Goal: Information Seeking & Learning: Learn about a topic

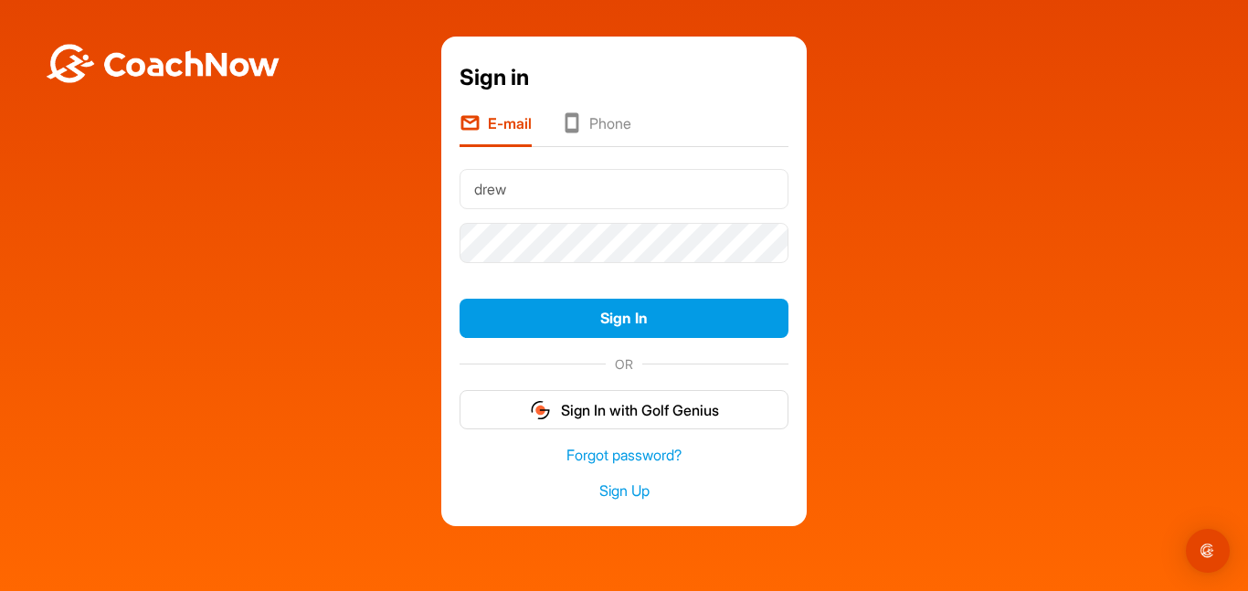
type input "[EMAIL_ADDRESS][DOMAIN_NAME]"
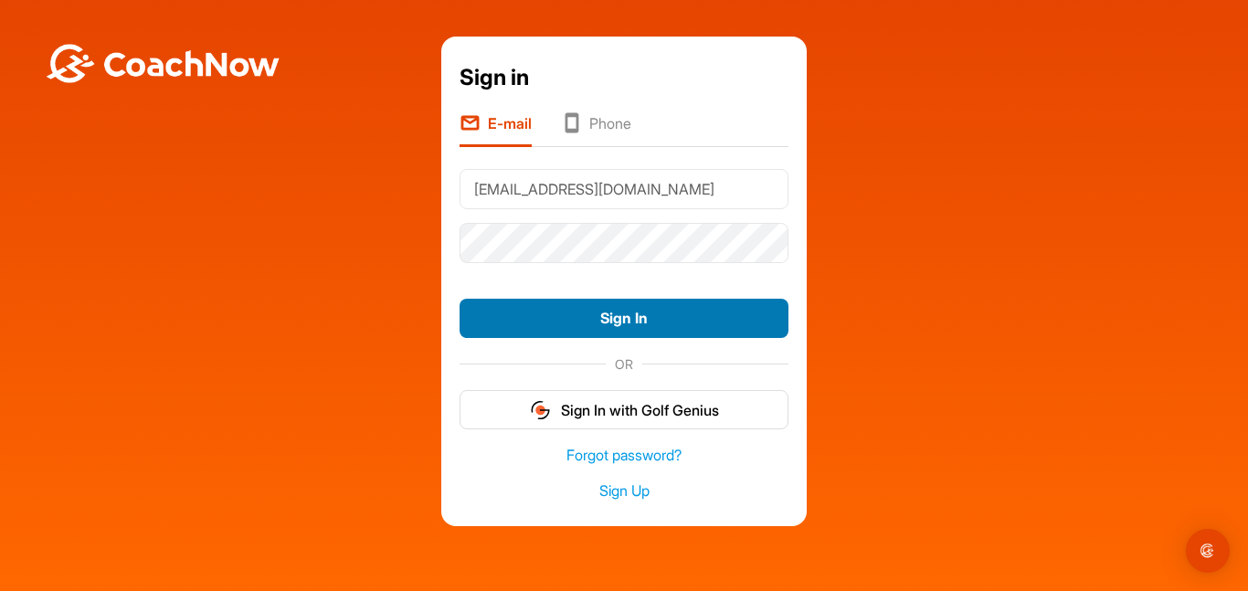
click at [648, 316] on button "Sign In" at bounding box center [623, 318] width 329 height 39
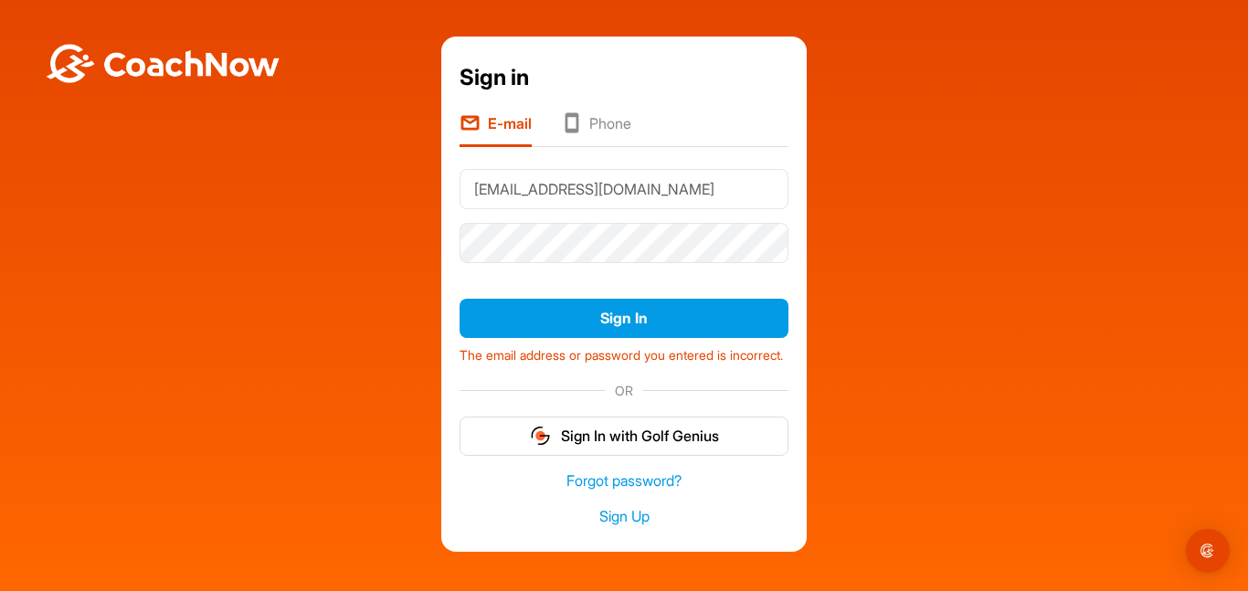
click at [593, 141] on li "Phone" at bounding box center [596, 129] width 70 height 35
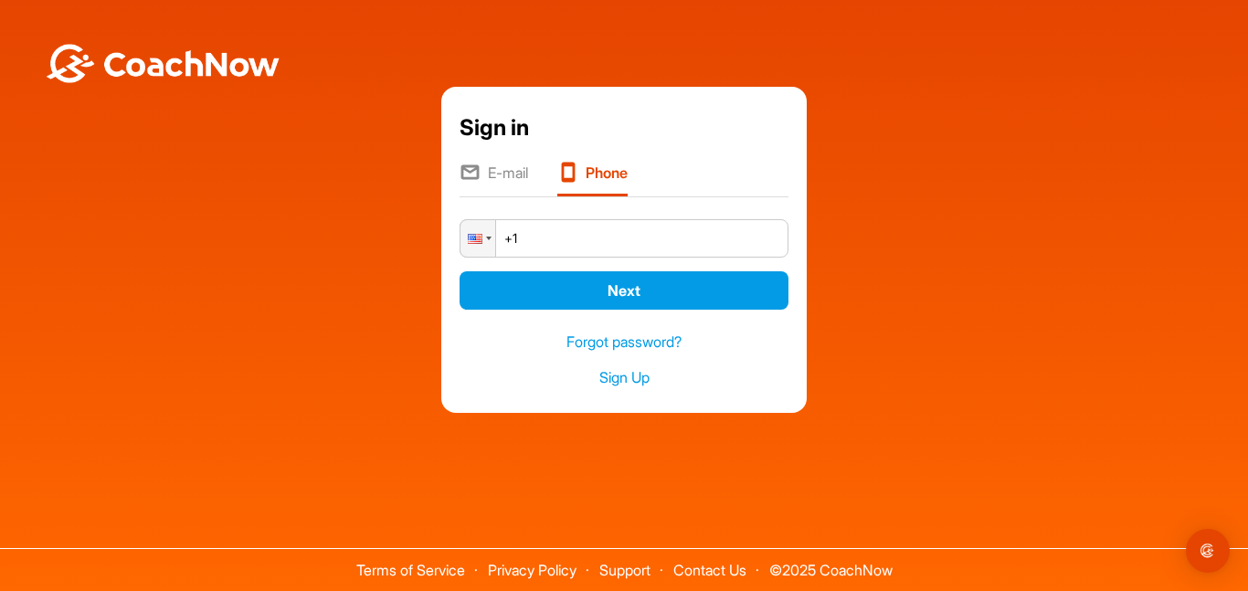
click at [507, 178] on li "E-mail" at bounding box center [493, 179] width 69 height 35
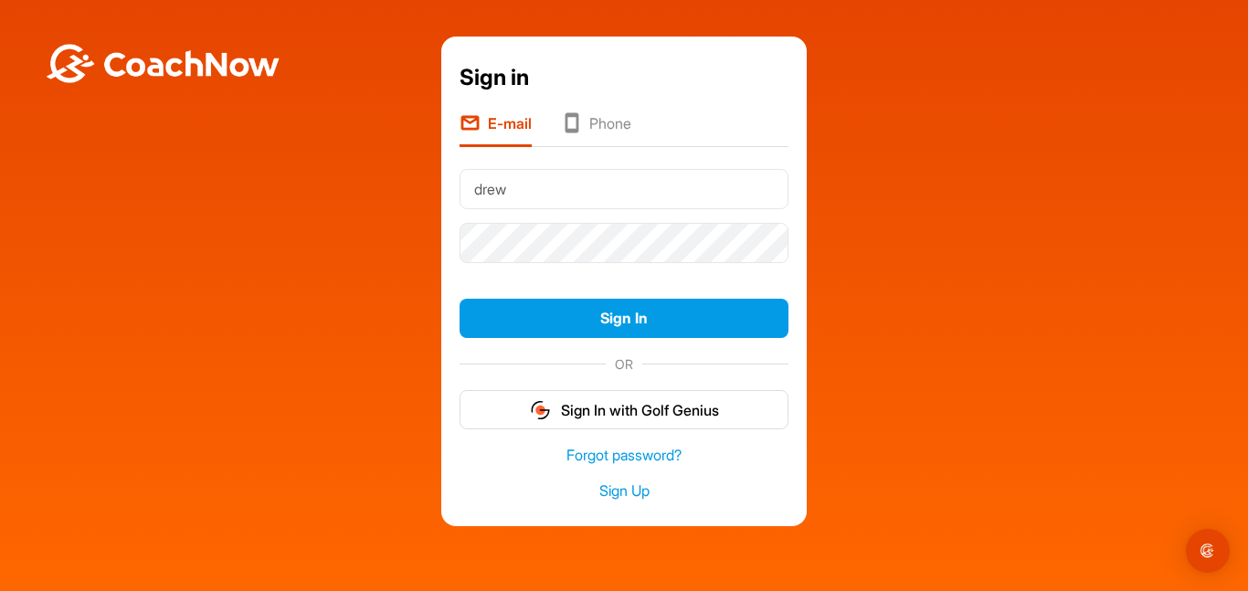
type input "[EMAIL_ADDRESS][DOMAIN_NAME]"
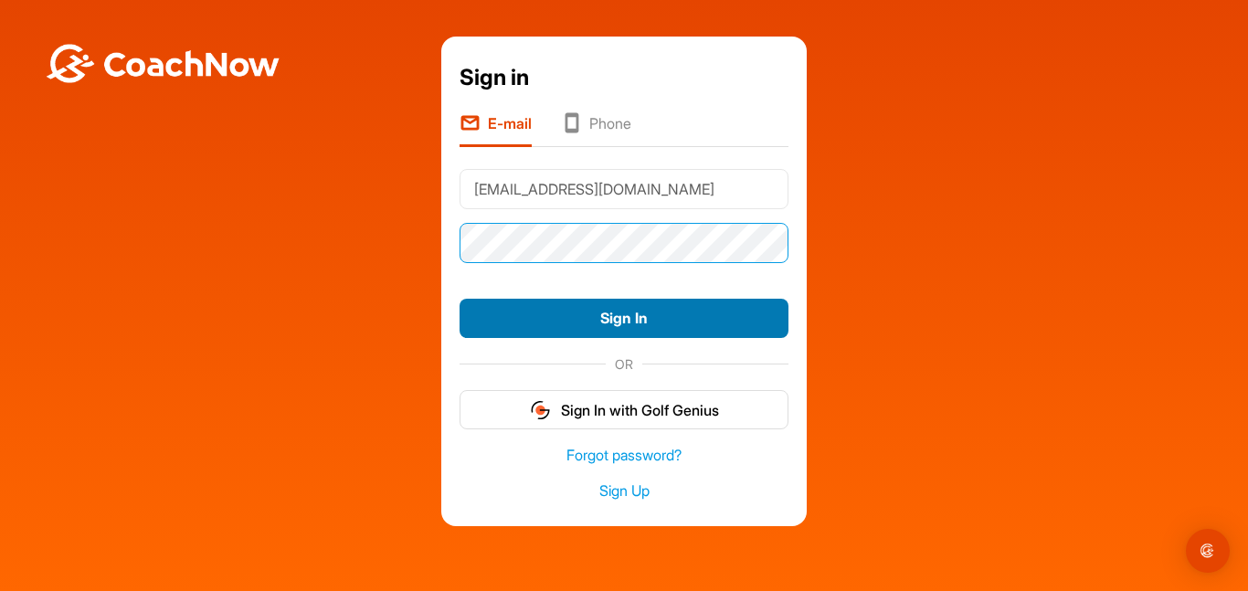
click at [459, 299] on button "Sign In" at bounding box center [623, 318] width 329 height 39
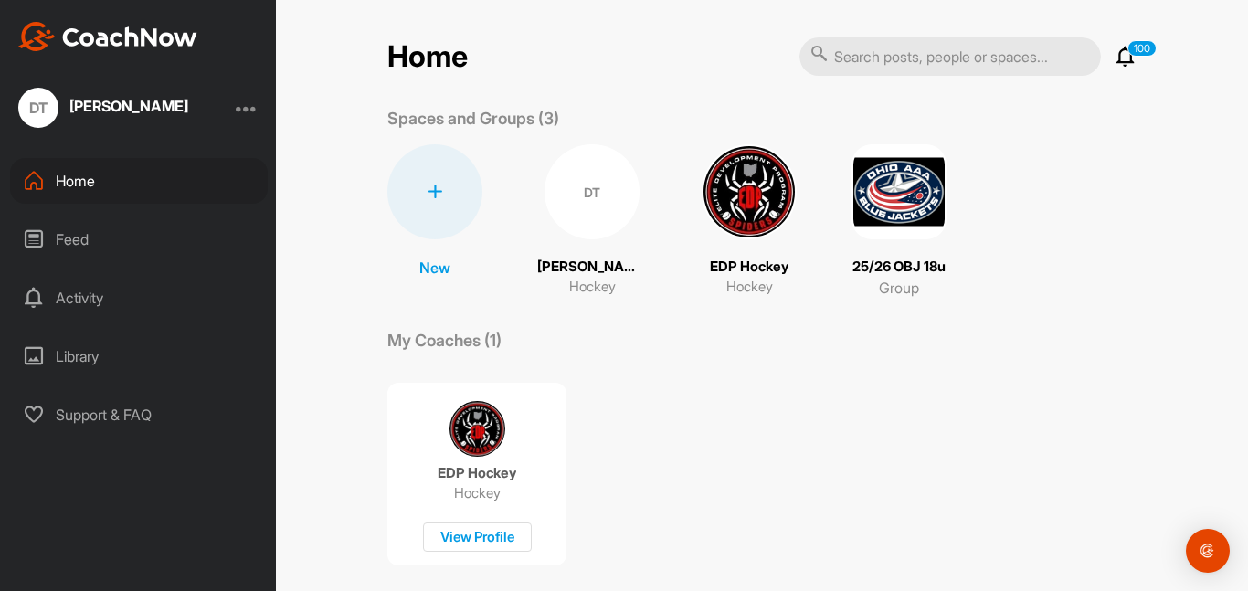
click at [854, 197] on img at bounding box center [898, 191] width 95 height 95
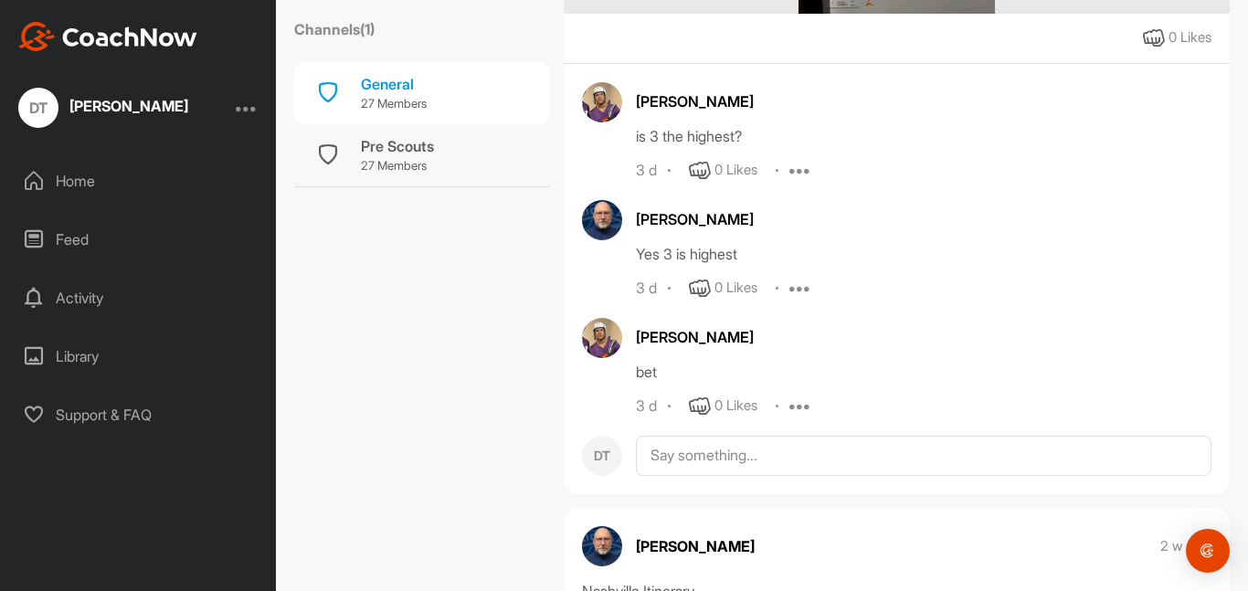
scroll to position [3137, 0]
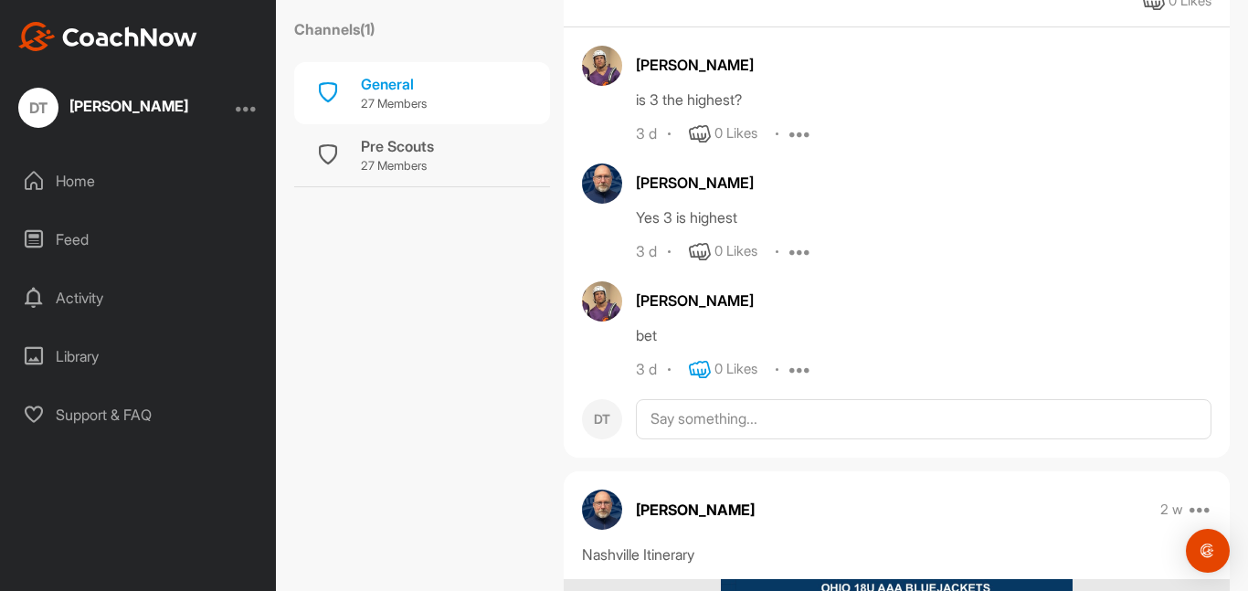
click at [705, 365] on icon at bounding box center [700, 370] width 22 height 22
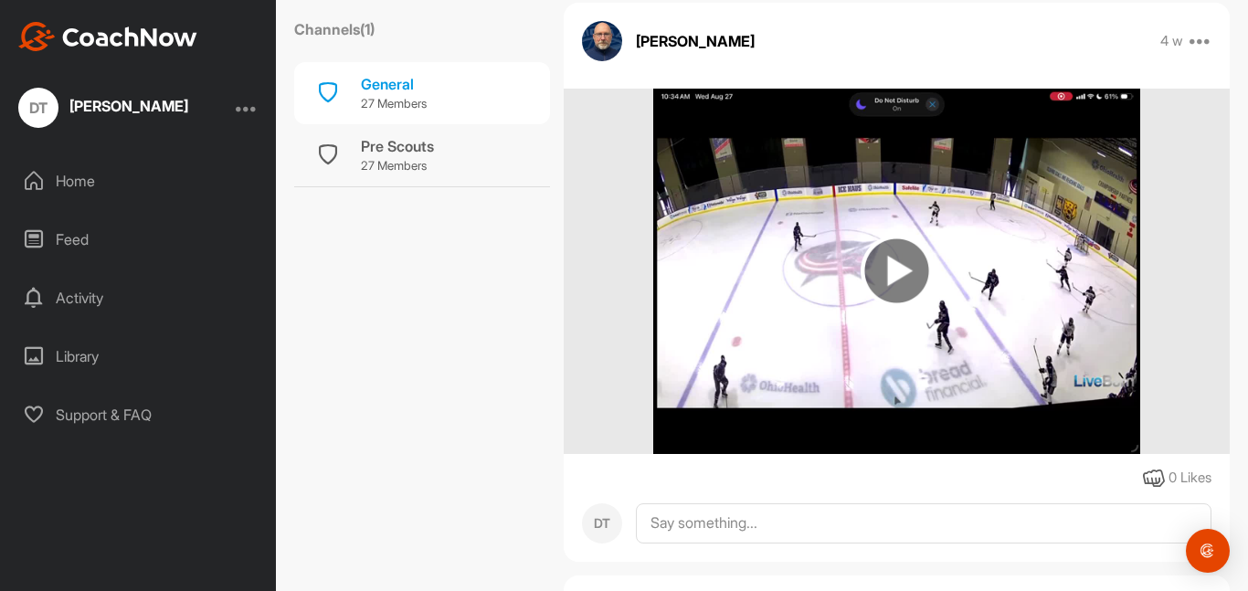
scroll to position [9463, 0]
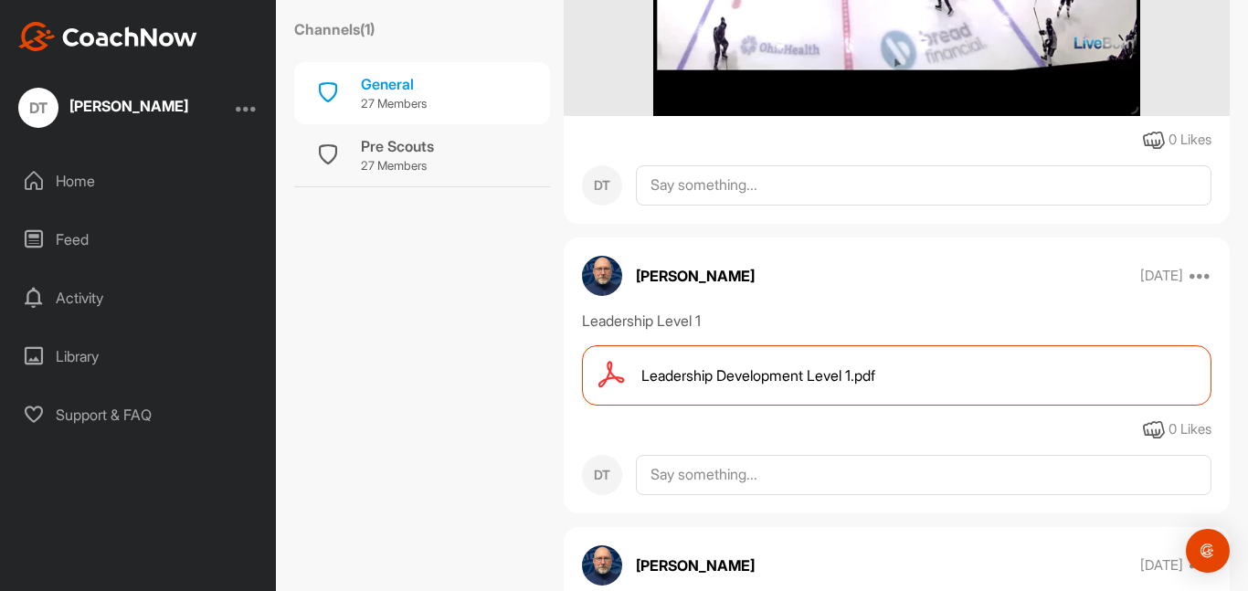
click at [827, 386] on span "Leadership Development Level 1.pdf" at bounding box center [758, 375] width 234 height 22
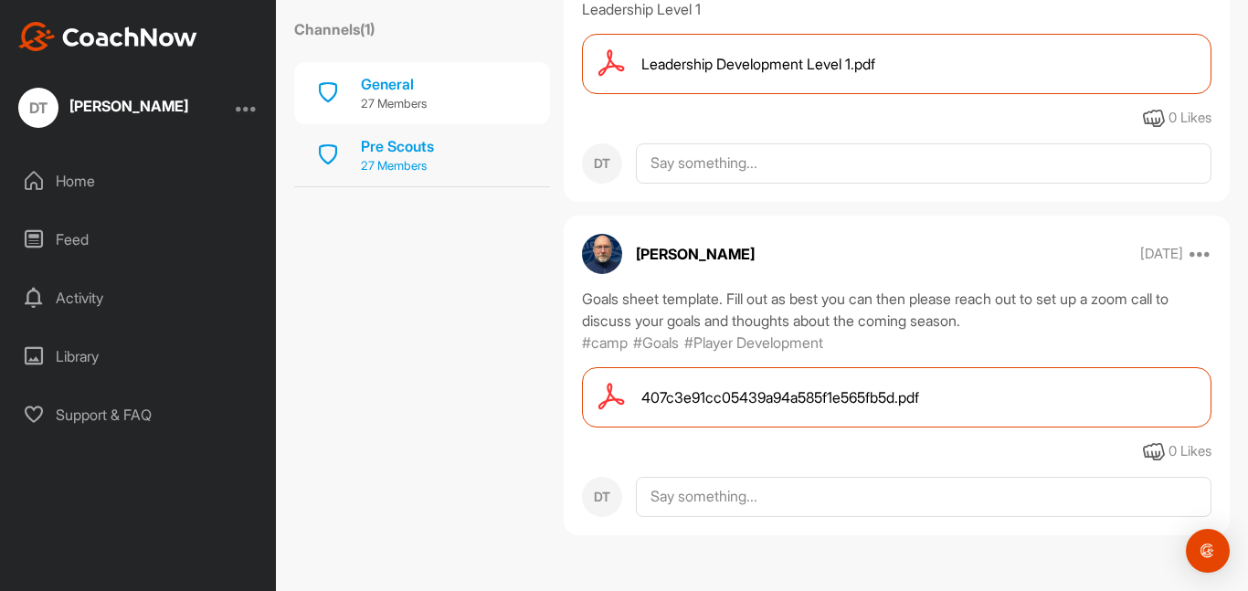
click at [440, 140] on div "Pre Scouts 27 Members" at bounding box center [422, 155] width 256 height 62
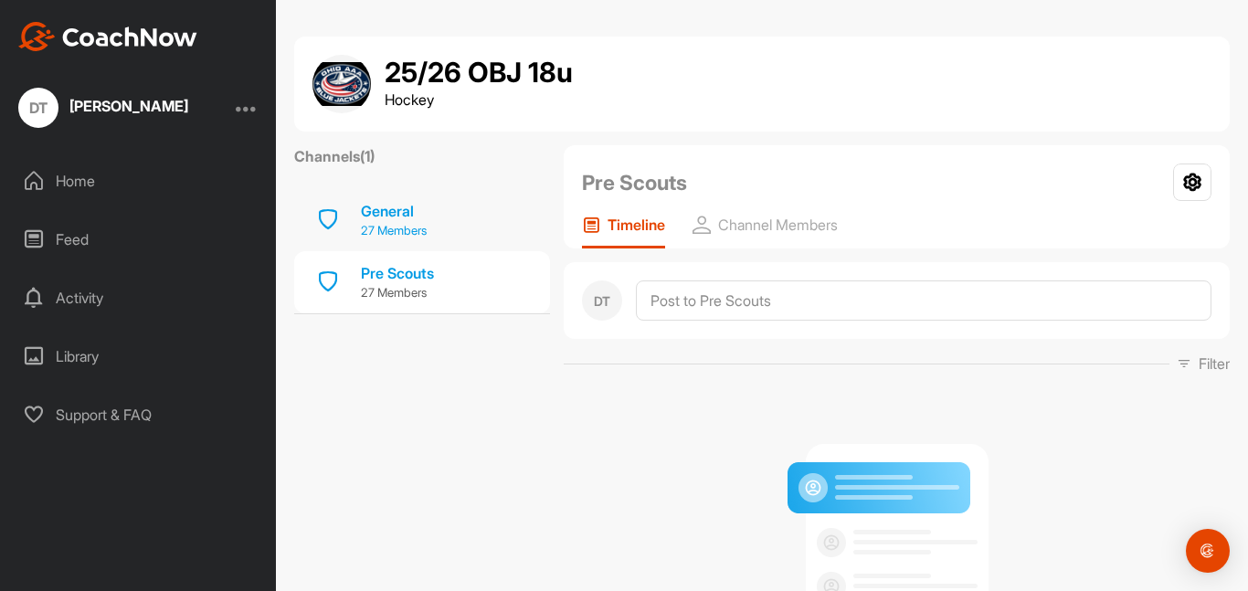
click at [394, 213] on div "General" at bounding box center [394, 211] width 66 height 22
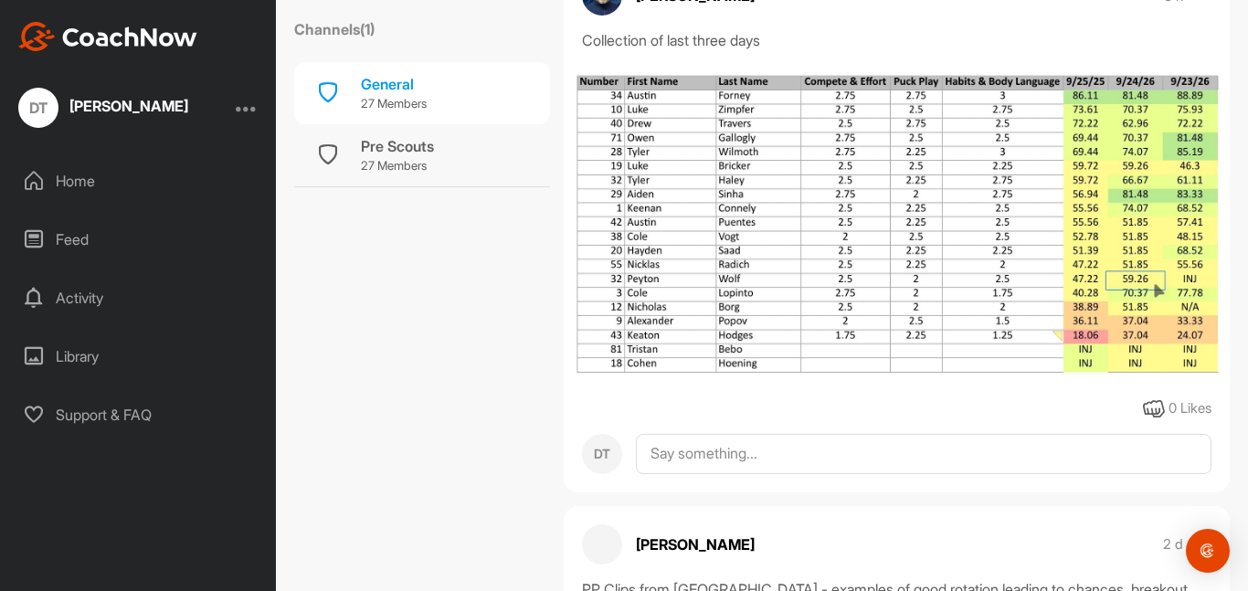
scroll to position [706, 0]
click at [857, 125] on img at bounding box center [897, 223] width 666 height 319
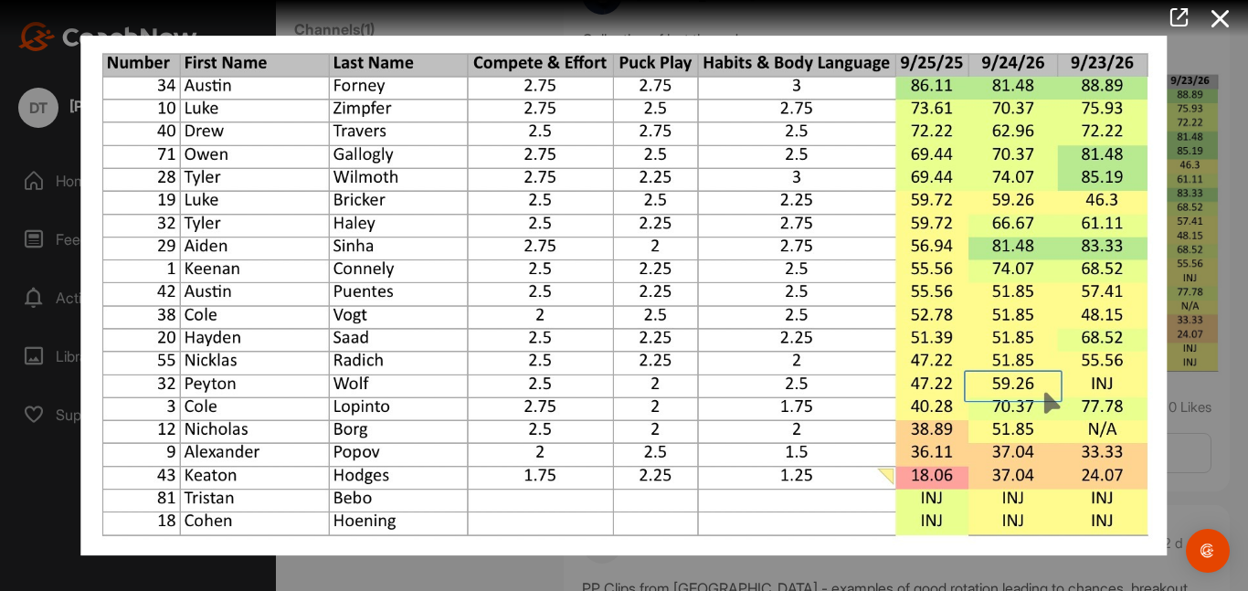
click at [776, 189] on img at bounding box center [623, 295] width 1123 height 557
click at [1217, 14] on icon at bounding box center [1220, 19] width 42 height 34
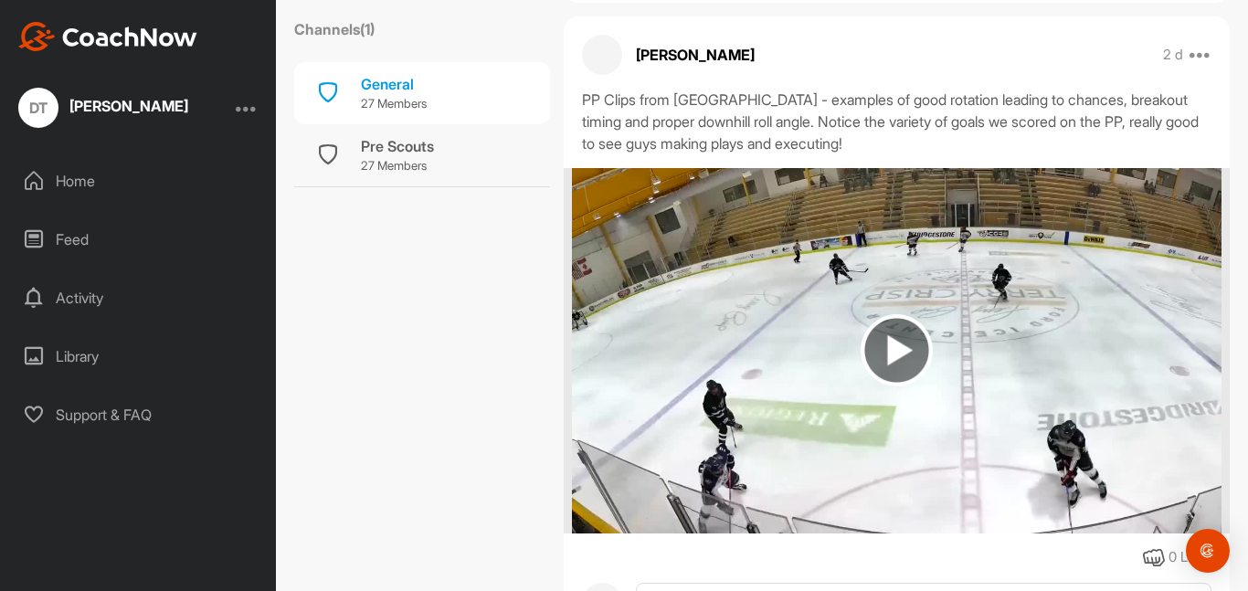
scroll to position [1195, 0]
click at [882, 351] on img at bounding box center [896, 350] width 72 height 72
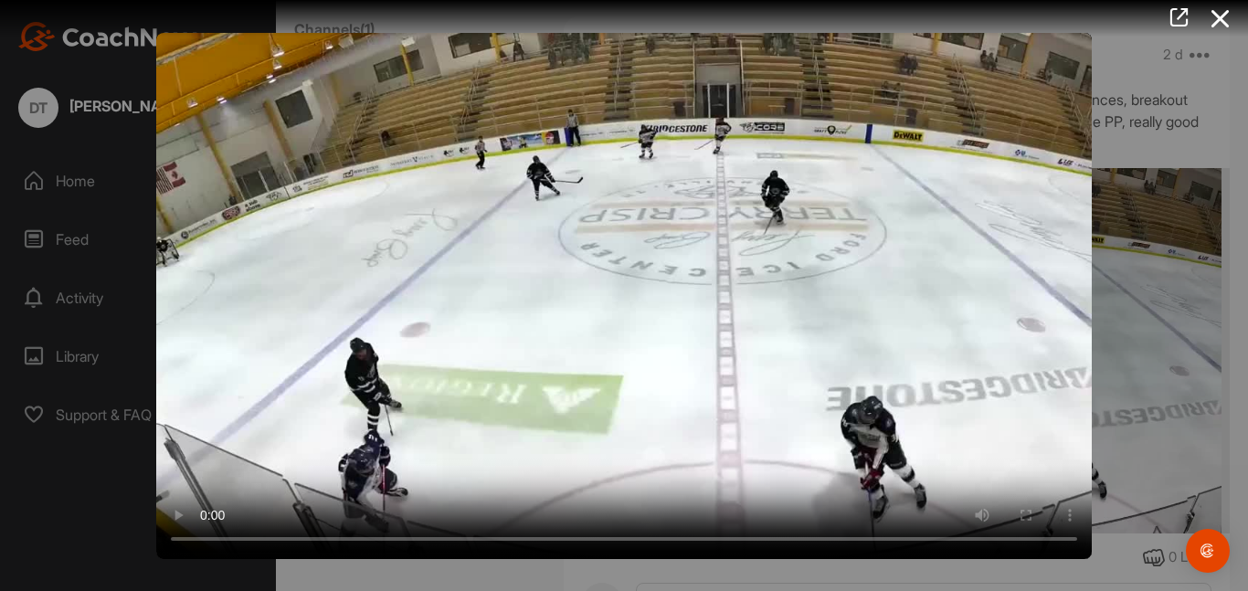
click at [882, 351] on video "Video Player" at bounding box center [623, 296] width 935 height 526
click at [1227, 25] on icon at bounding box center [1220, 19] width 42 height 34
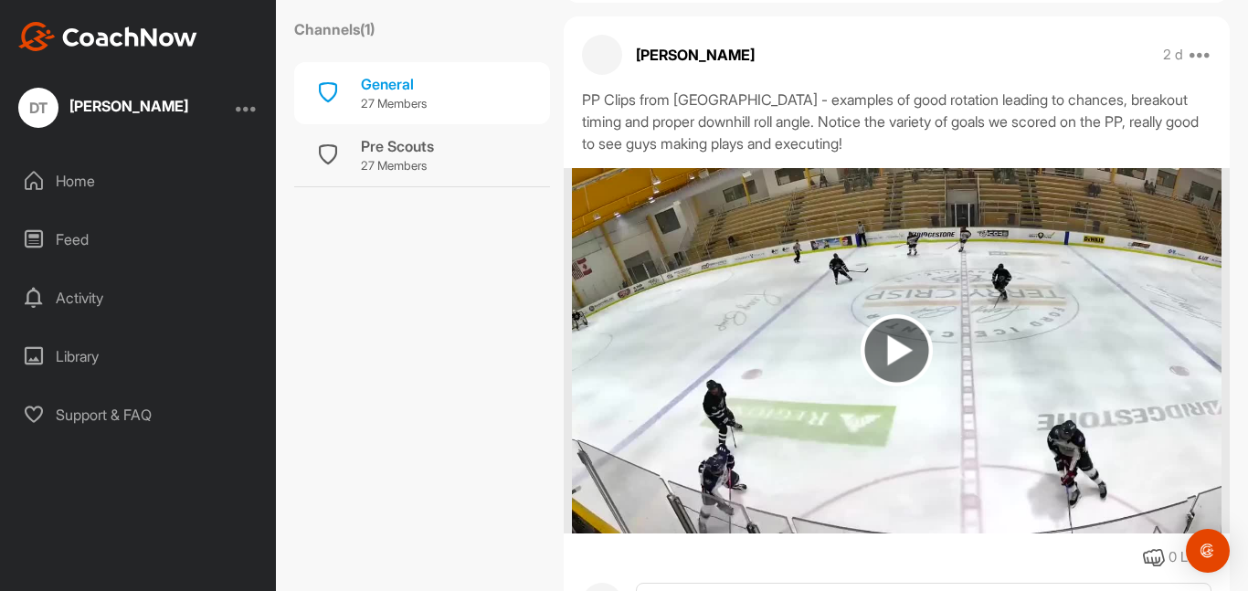
click at [940, 220] on img at bounding box center [896, 350] width 649 height 365
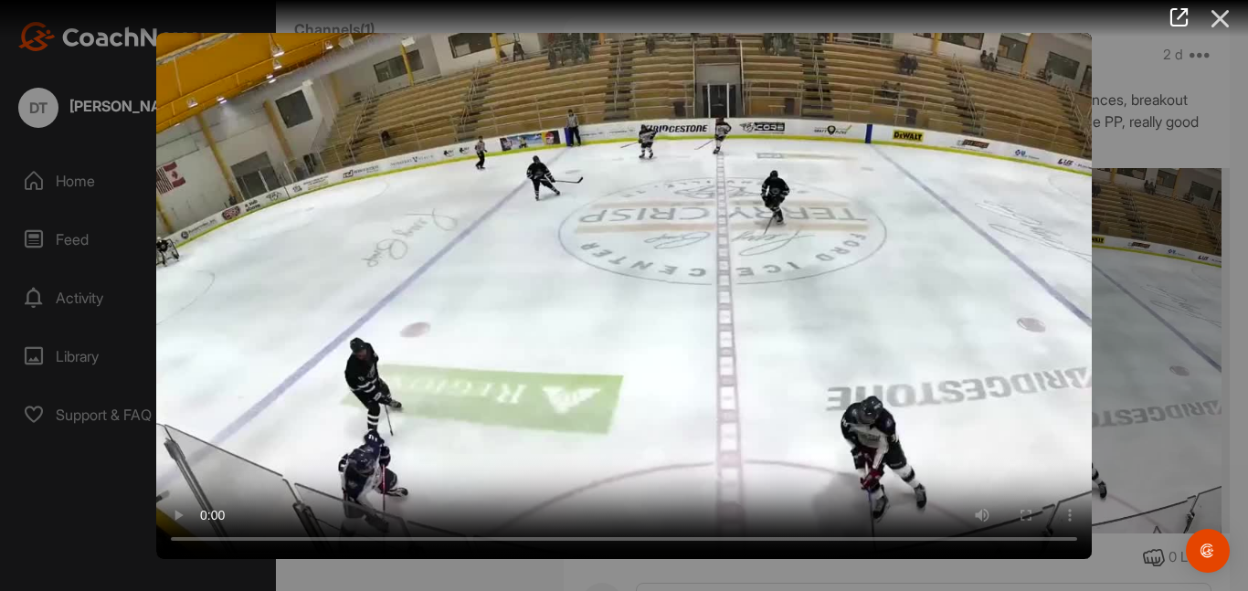
click at [1215, 20] on icon at bounding box center [1220, 19] width 42 height 34
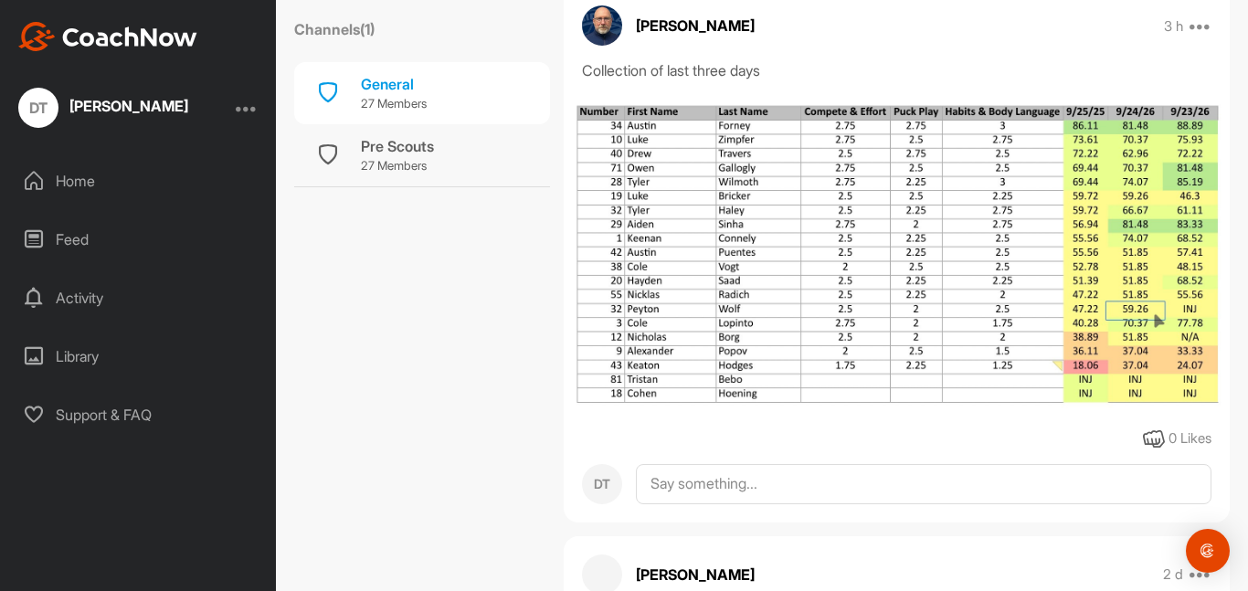
scroll to position [681, 0]
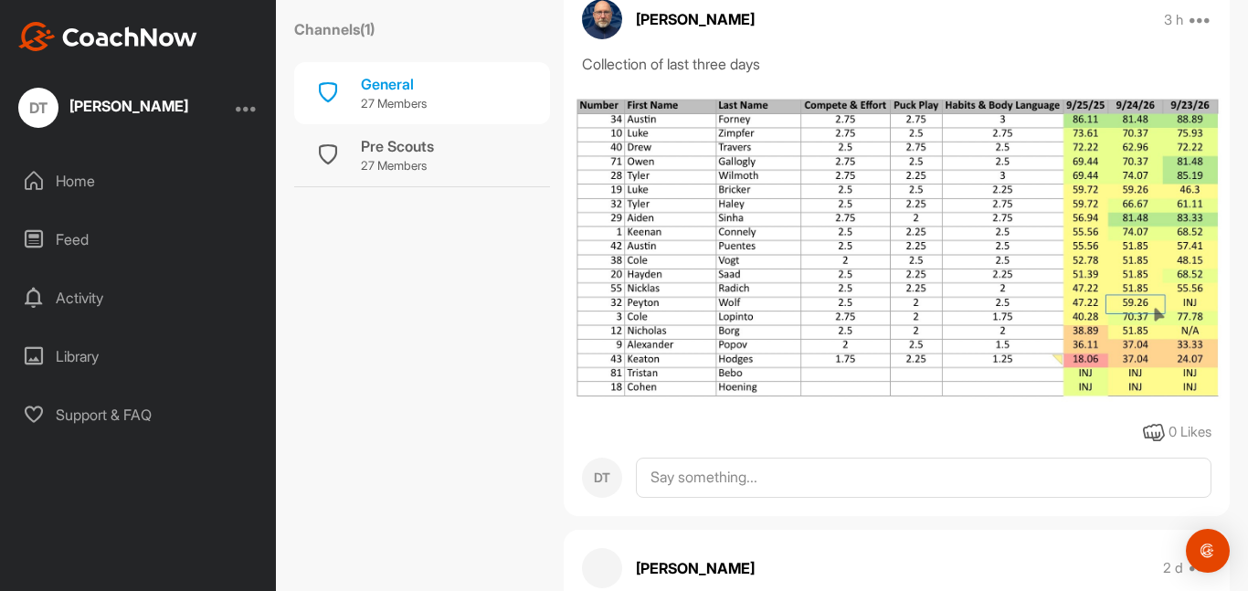
click at [713, 241] on img at bounding box center [897, 248] width 666 height 319
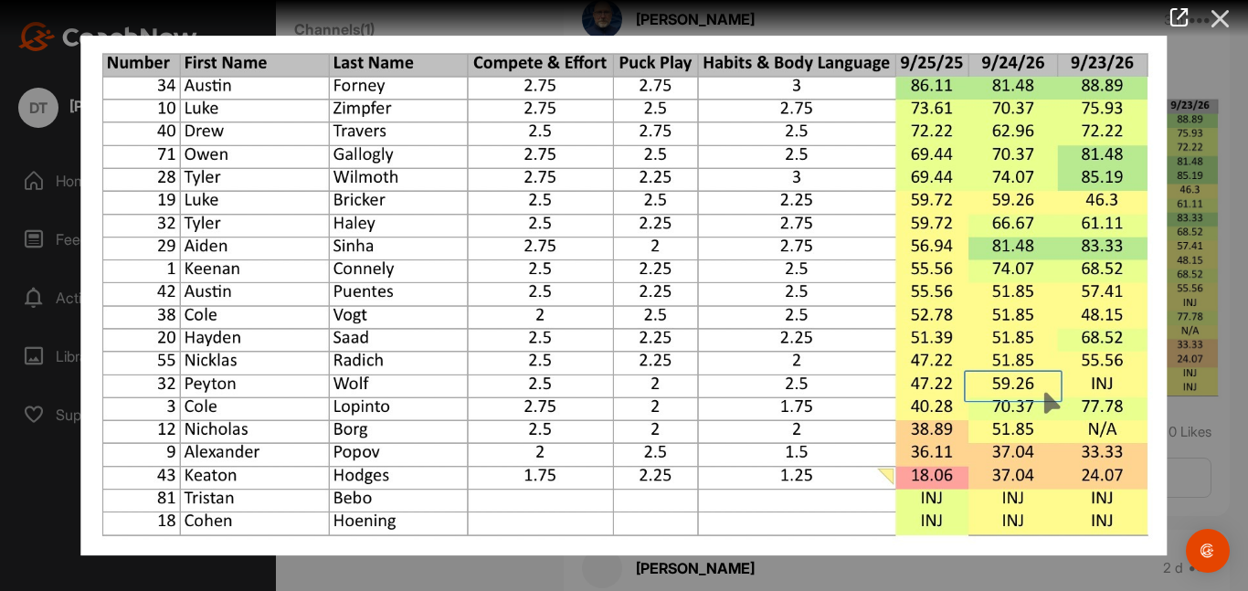
click at [1222, 32] on icon at bounding box center [1220, 19] width 42 height 34
